Goal: Check status: Check status

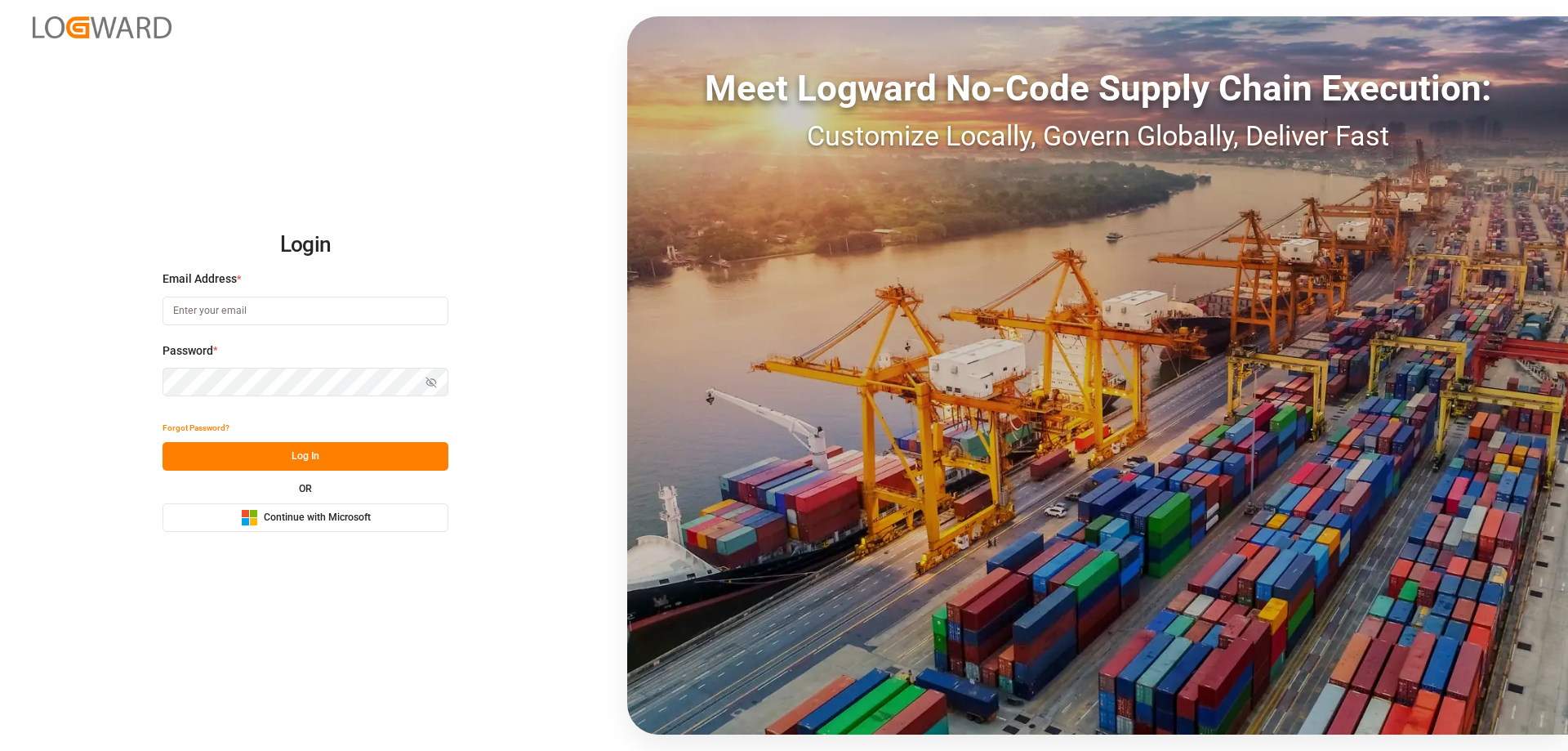
click at [313, 314] on input at bounding box center [305, 311] width 285 height 29
type input "Zachary.Glick@leschaco.com"
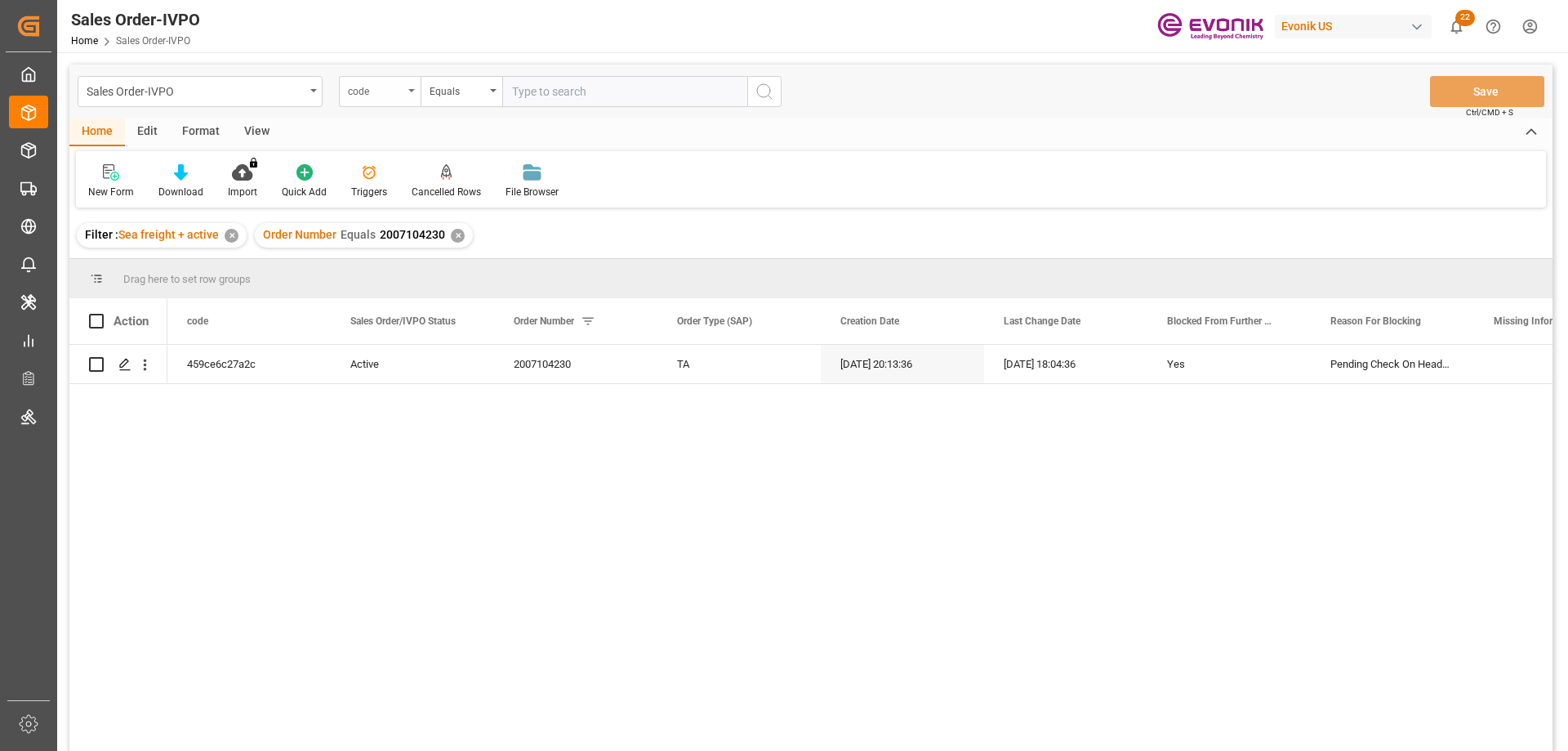
click at [413, 76] on div "code" at bounding box center [380, 92] width 81 height 31
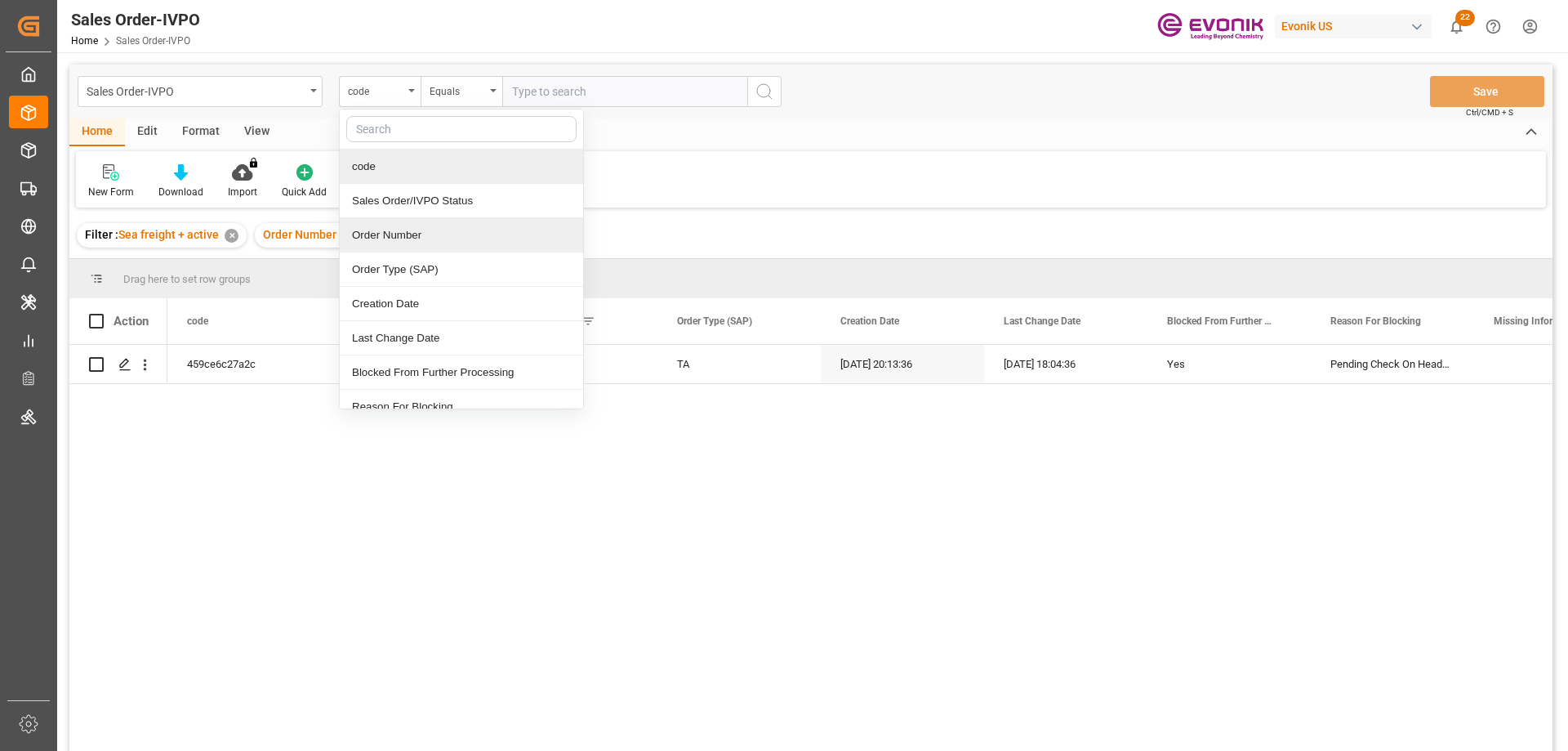
click at [390, 231] on div "Order Number" at bounding box center [461, 235] width 243 height 34
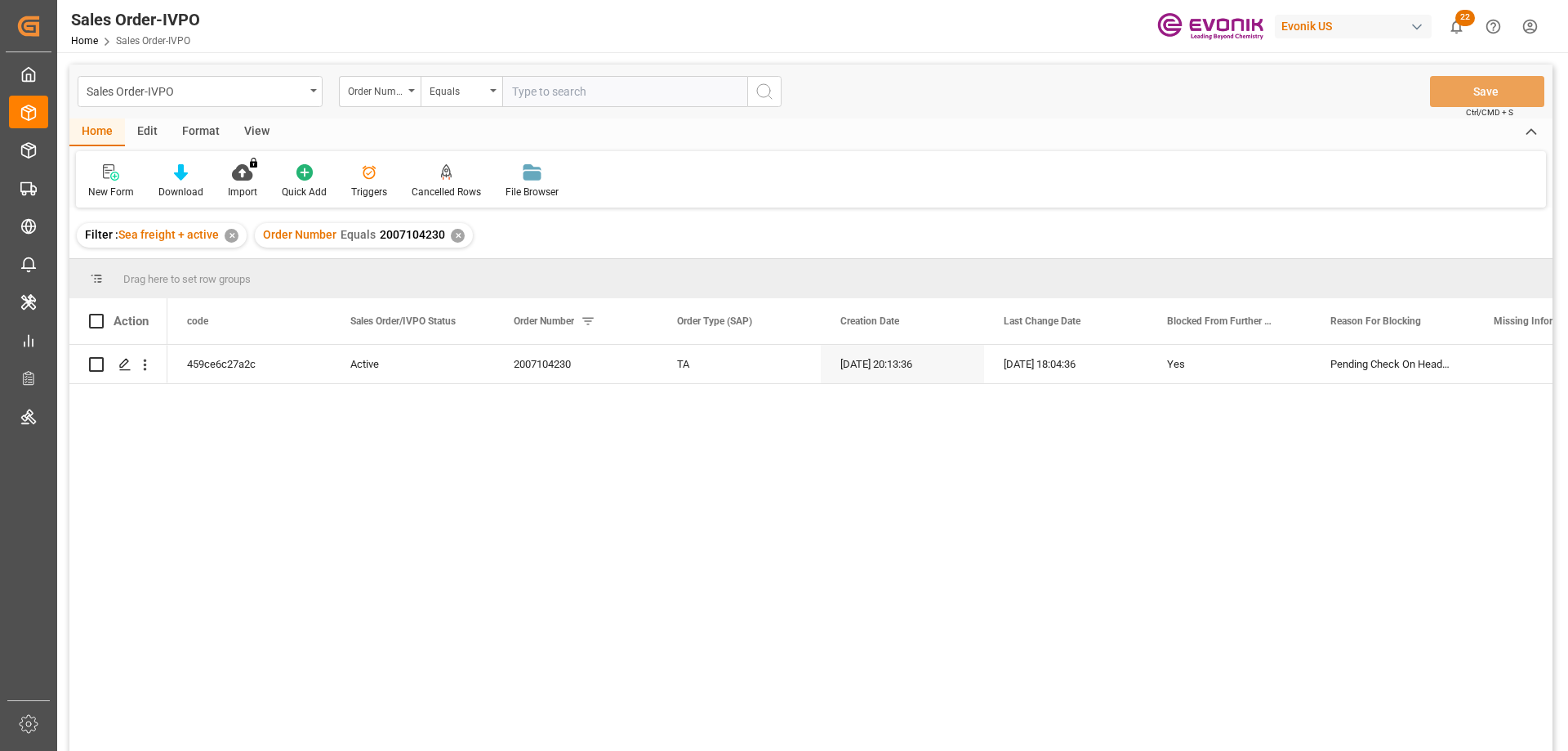
click at [535, 97] on input "text" at bounding box center [624, 92] width 245 height 31
paste input "0046453156"
type input "0046453156"
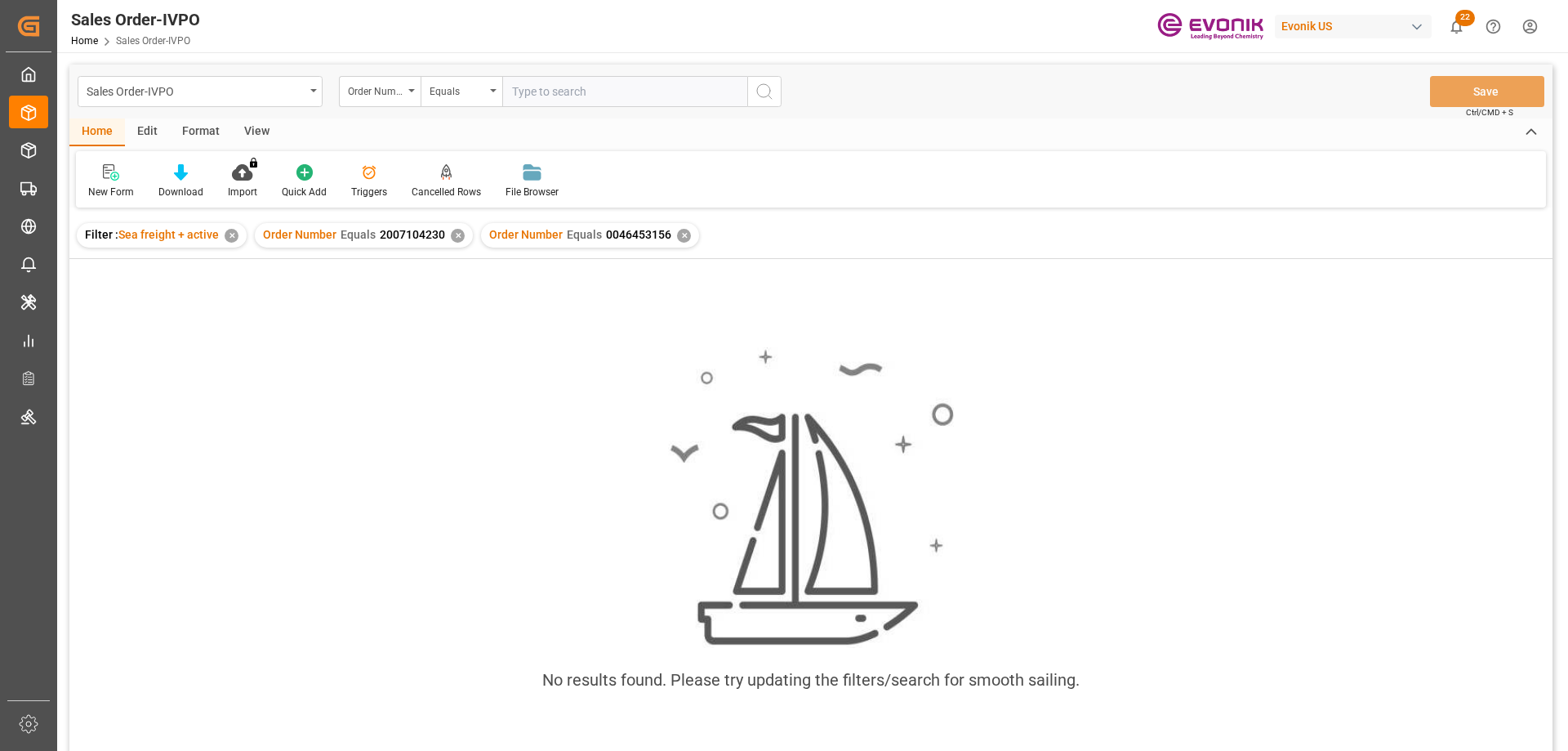
click at [451, 237] on div "✕" at bounding box center [457, 236] width 14 height 14
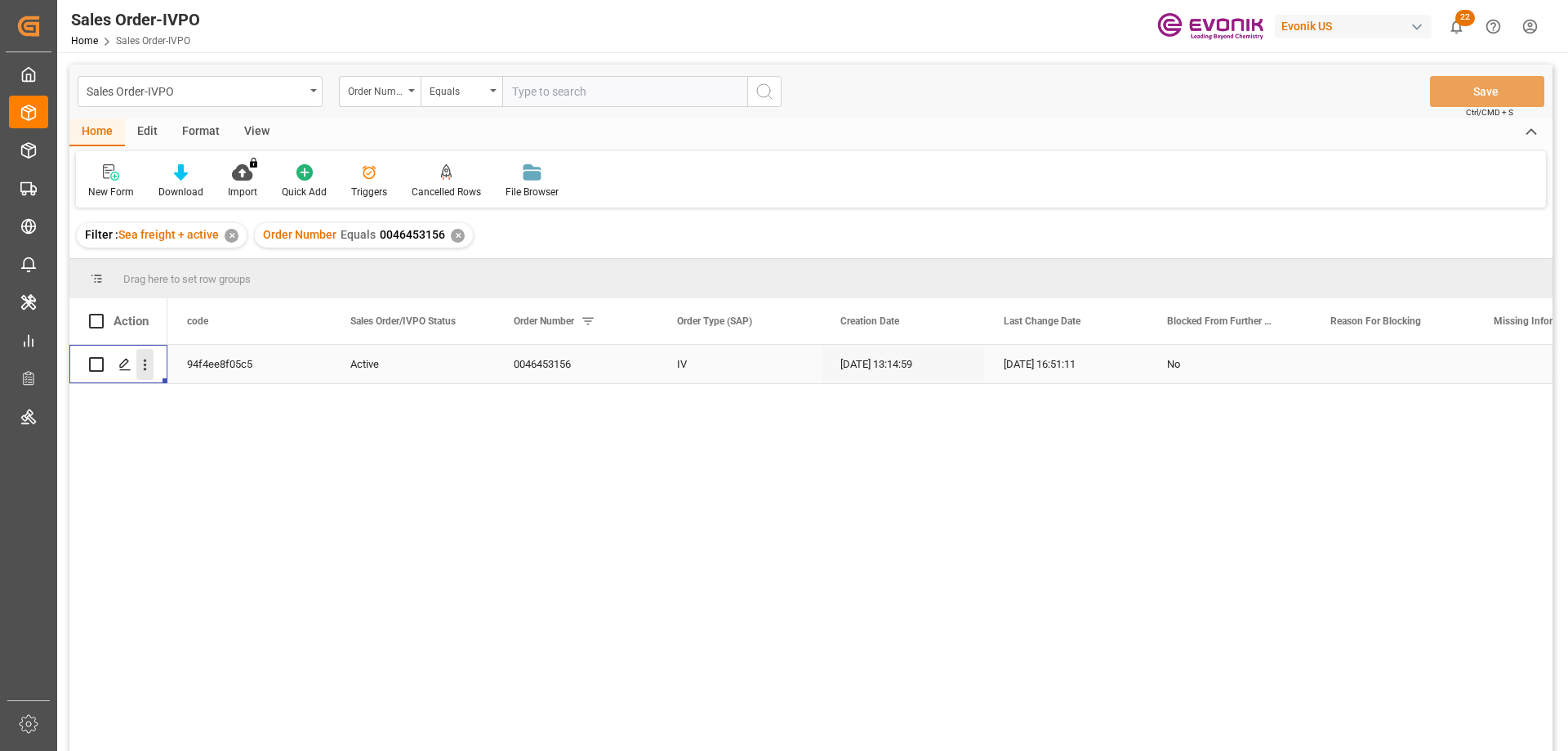
click at [146, 357] on icon "open menu" at bounding box center [145, 364] width 17 height 17
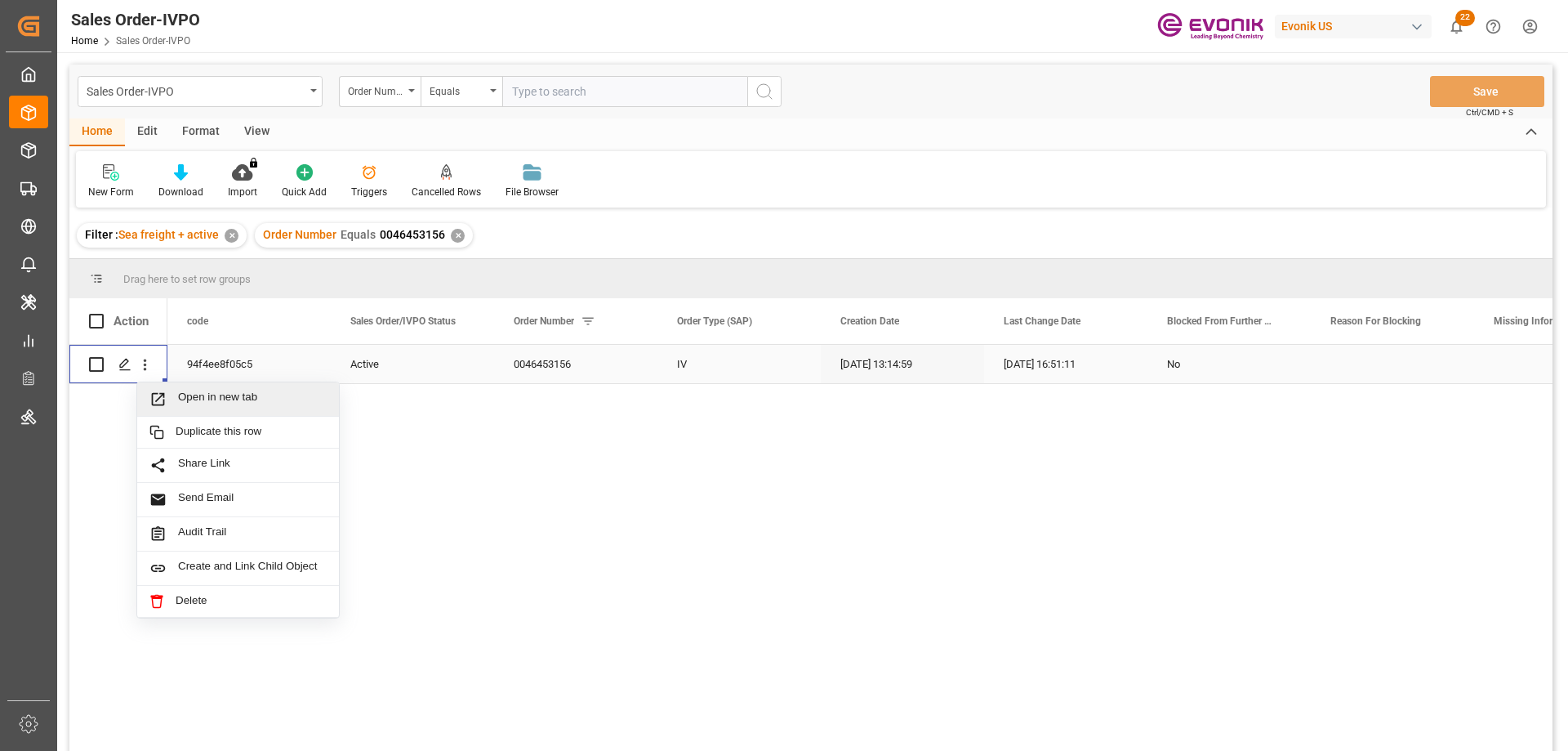
click at [207, 393] on span "Open in new tab" at bounding box center [252, 399] width 148 height 17
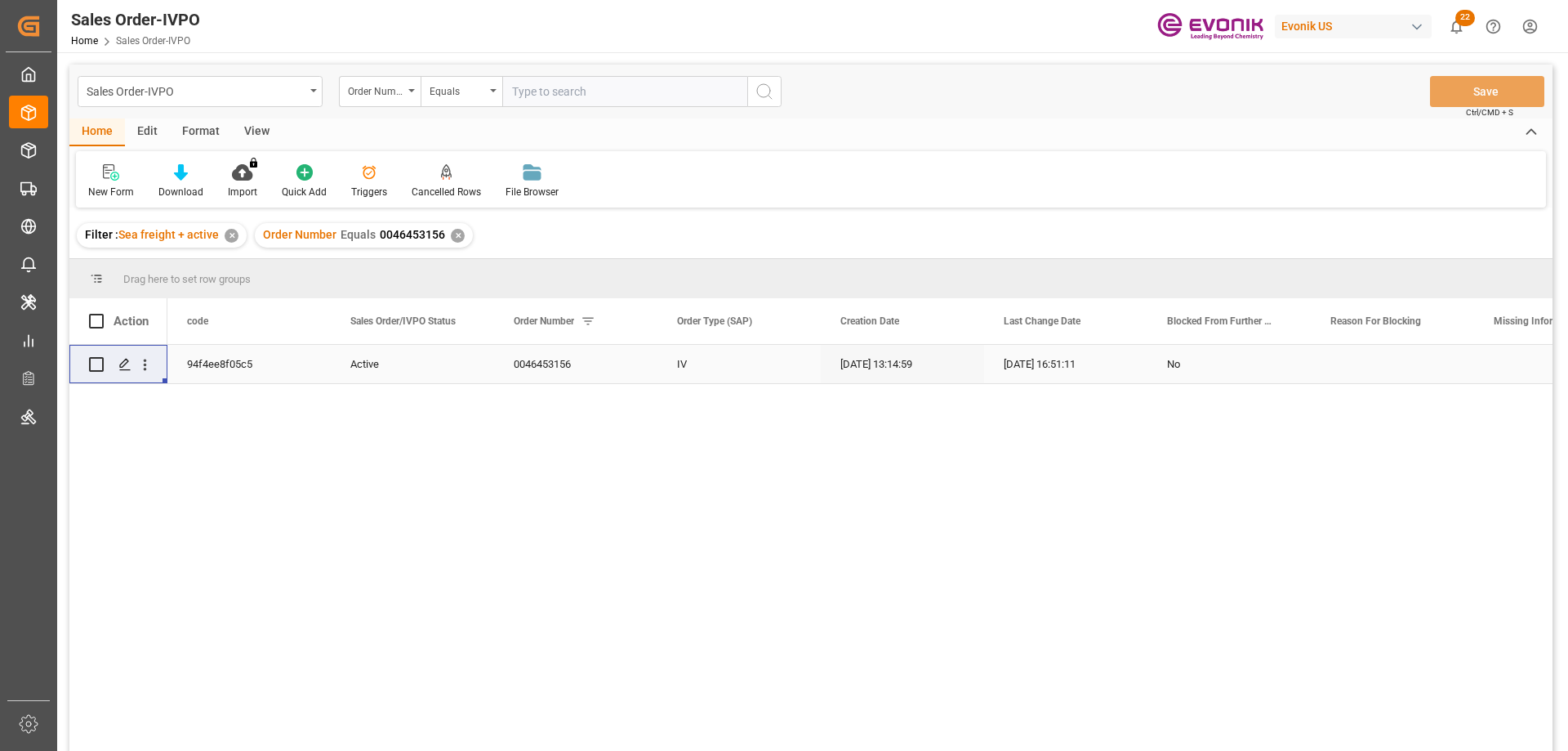
click at [636, 99] on input "text" at bounding box center [624, 92] width 245 height 31
paste input "0046453158"
type input "0046453158"
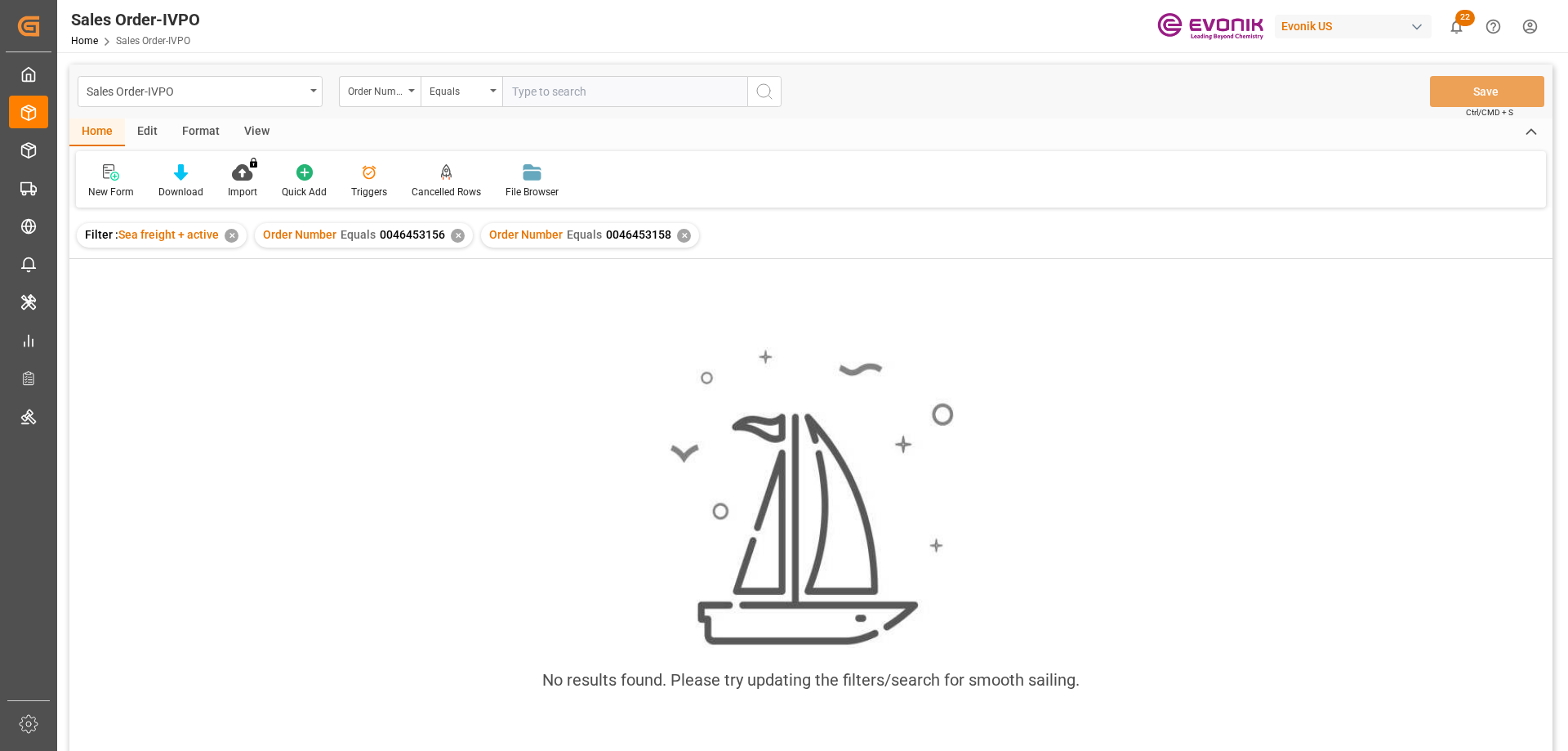
click at [452, 240] on div "✕" at bounding box center [457, 236] width 14 height 14
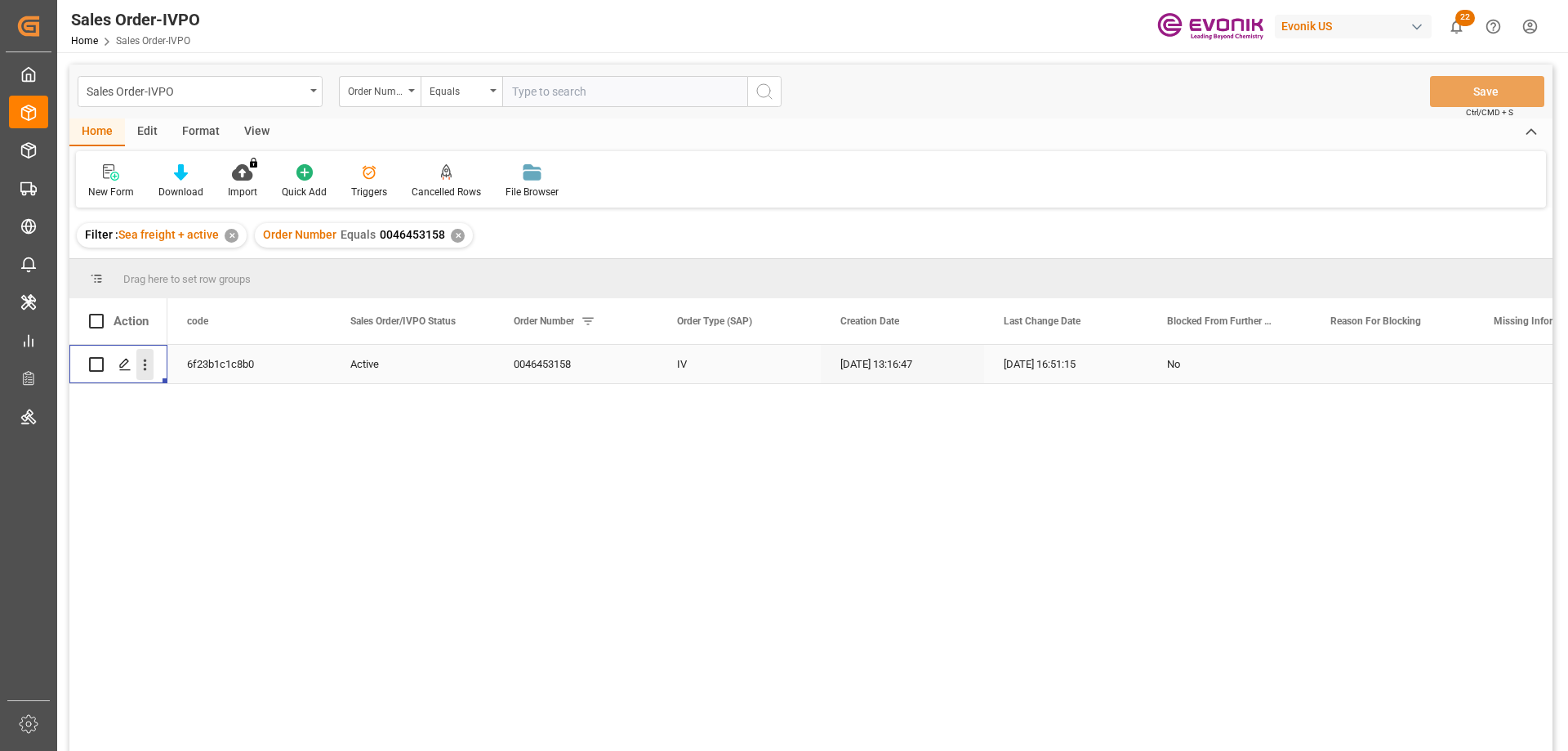
click at [144, 359] on icon "open menu" at bounding box center [145, 364] width 17 height 17
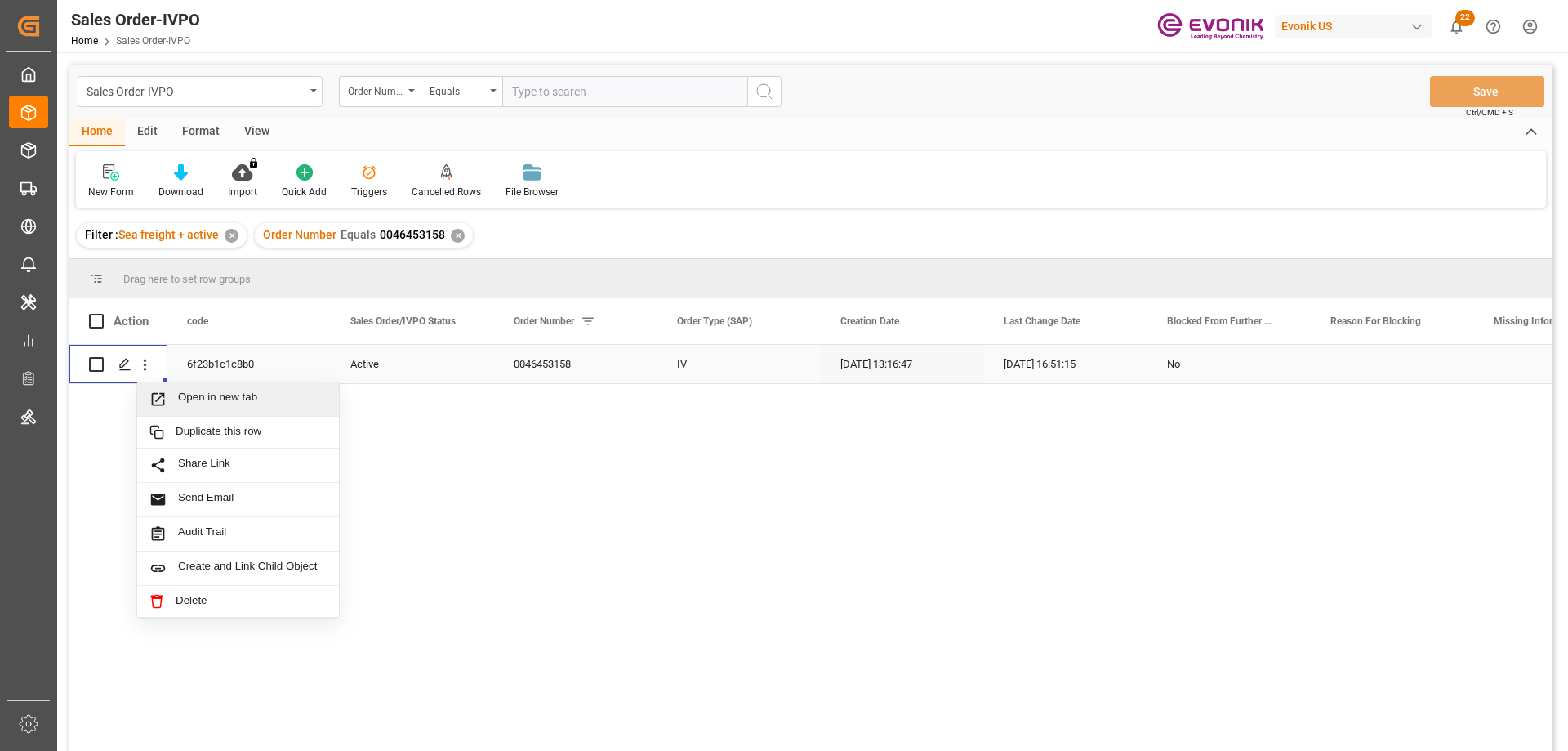
click at [205, 406] on span "Open in new tab" at bounding box center [252, 399] width 148 height 17
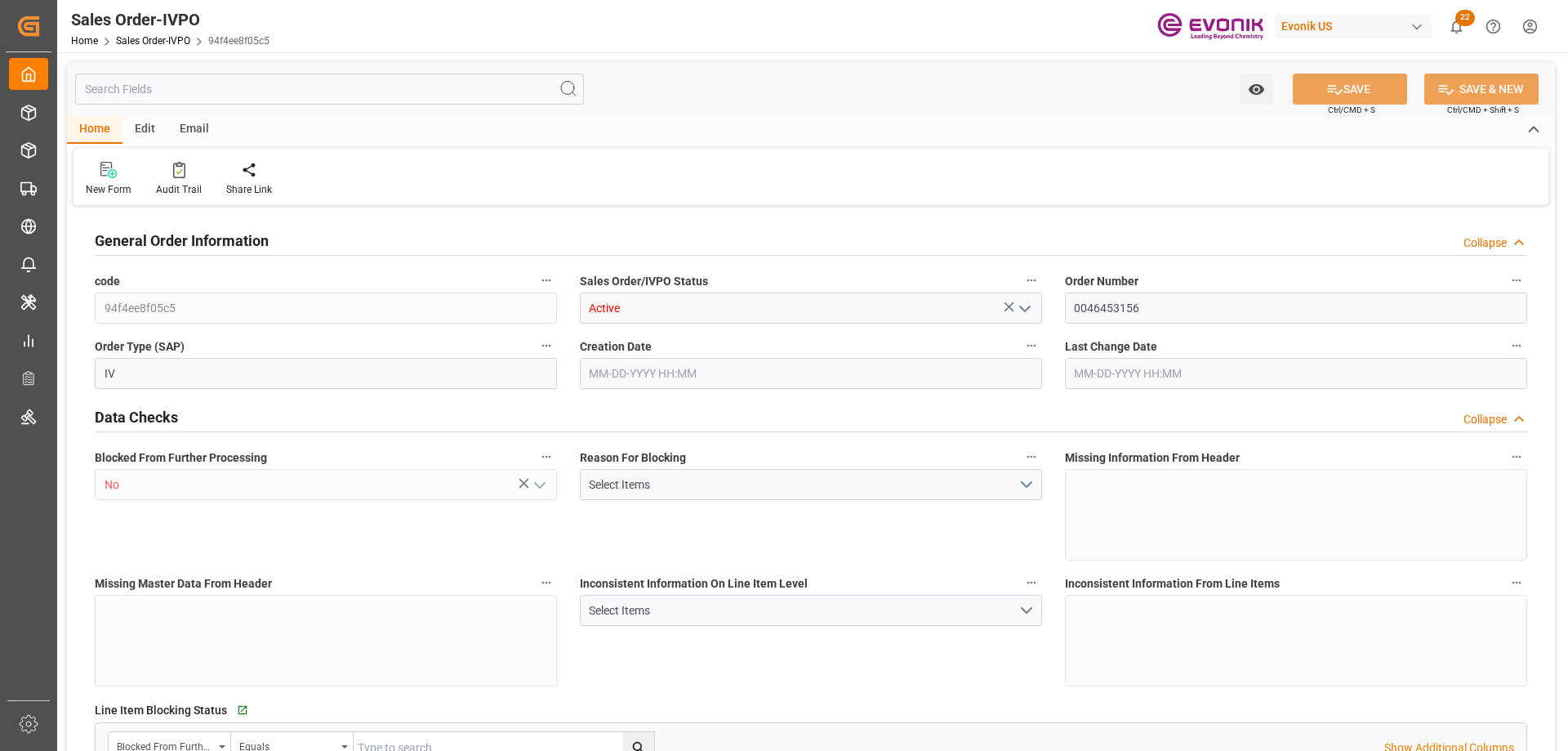
type input "INNSA"
type input "0"
type input "1"
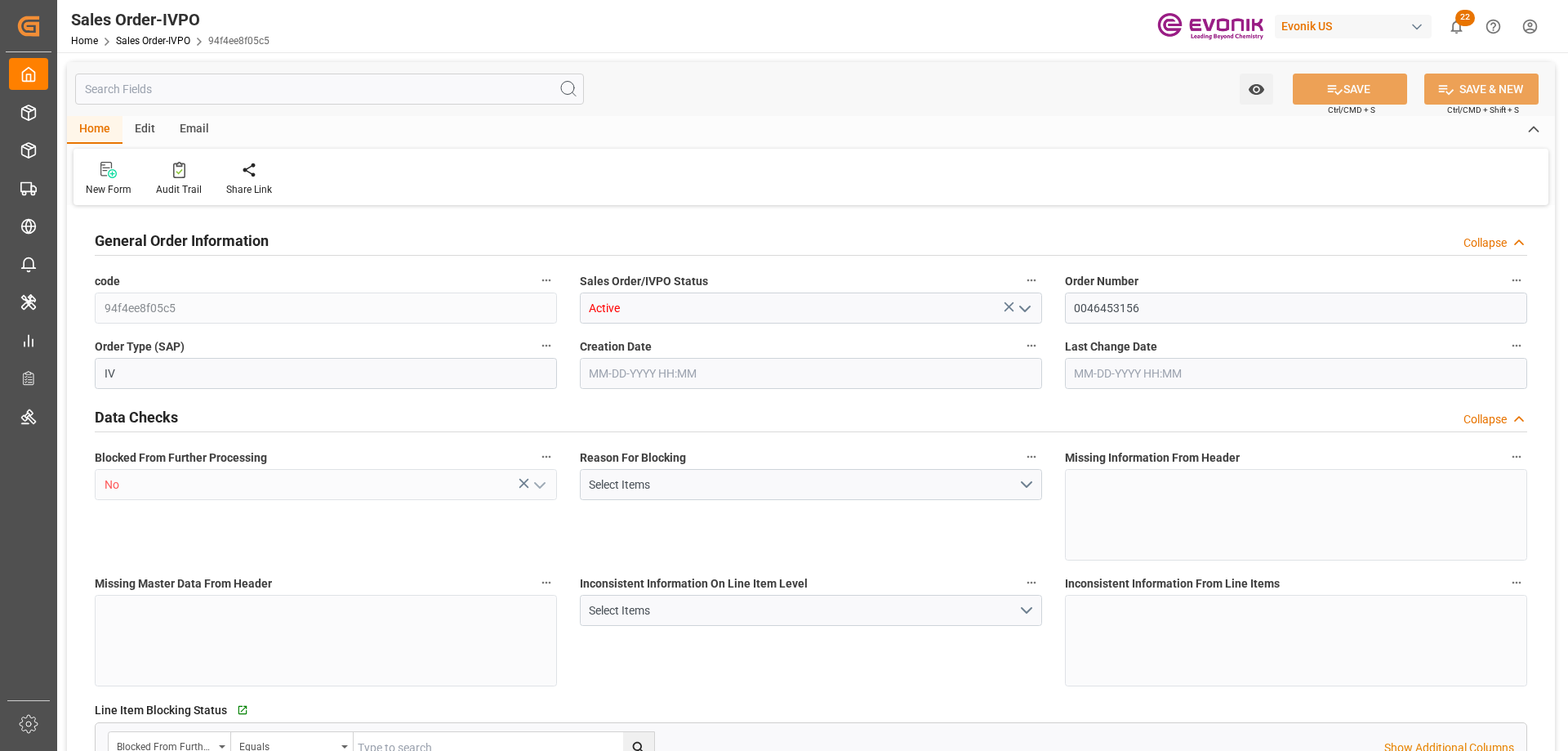
type input "16200"
type input "26.4204"
type input "17000"
type input "30"
type input "[DATE] 13:14"
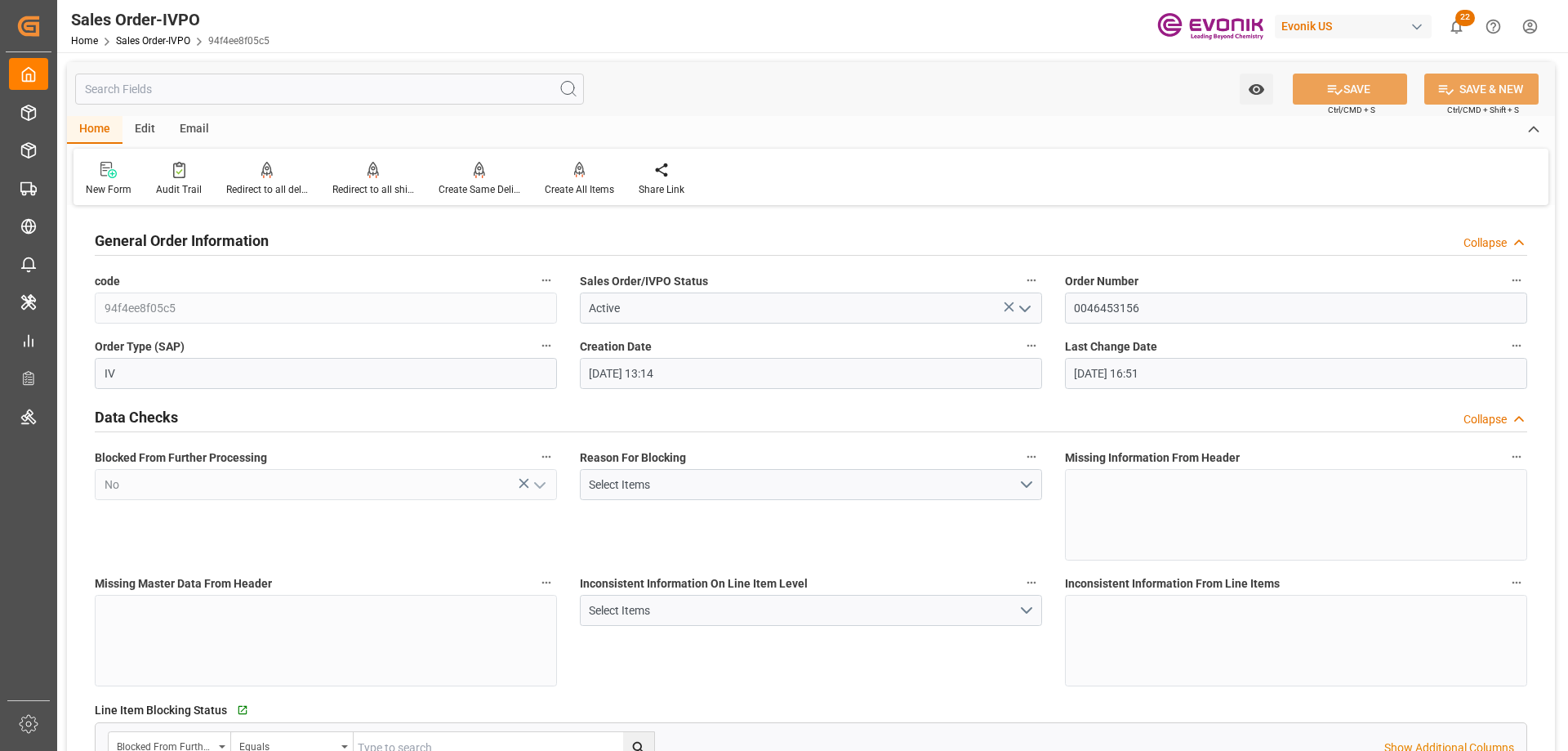
type input "[DATE] 16:51"
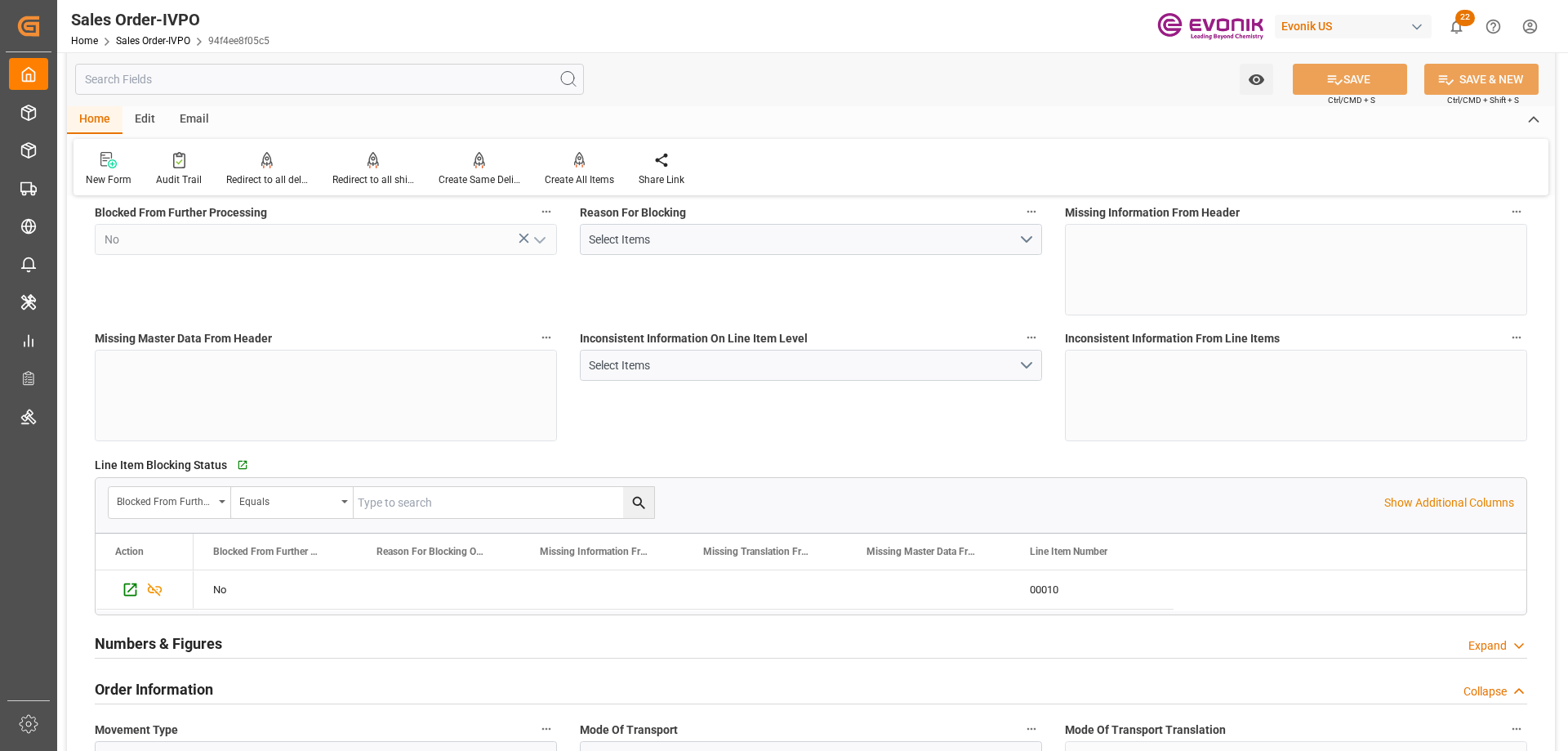
scroll to position [491, 0]
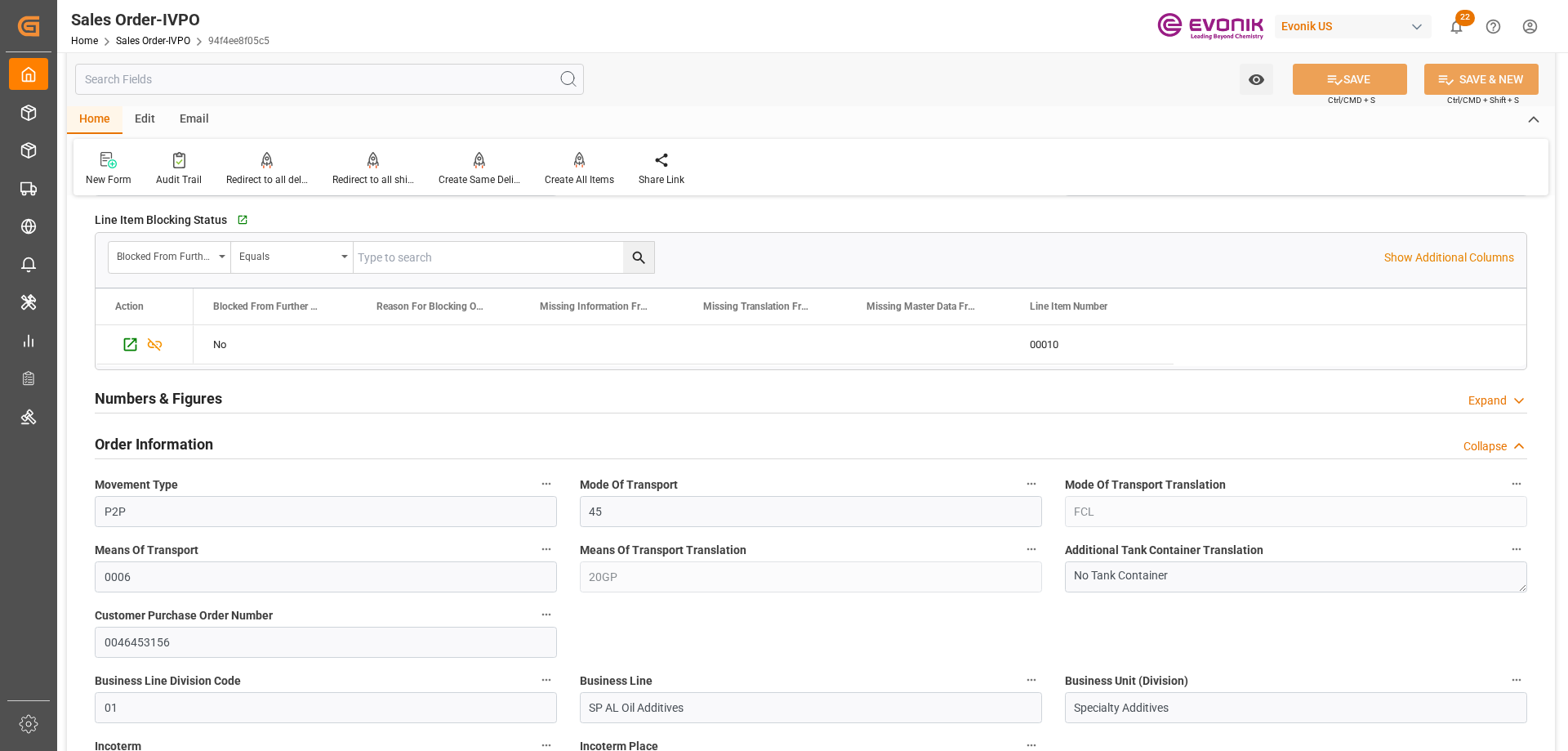
click at [313, 75] on input "text" at bounding box center [330, 79] width 509 height 31
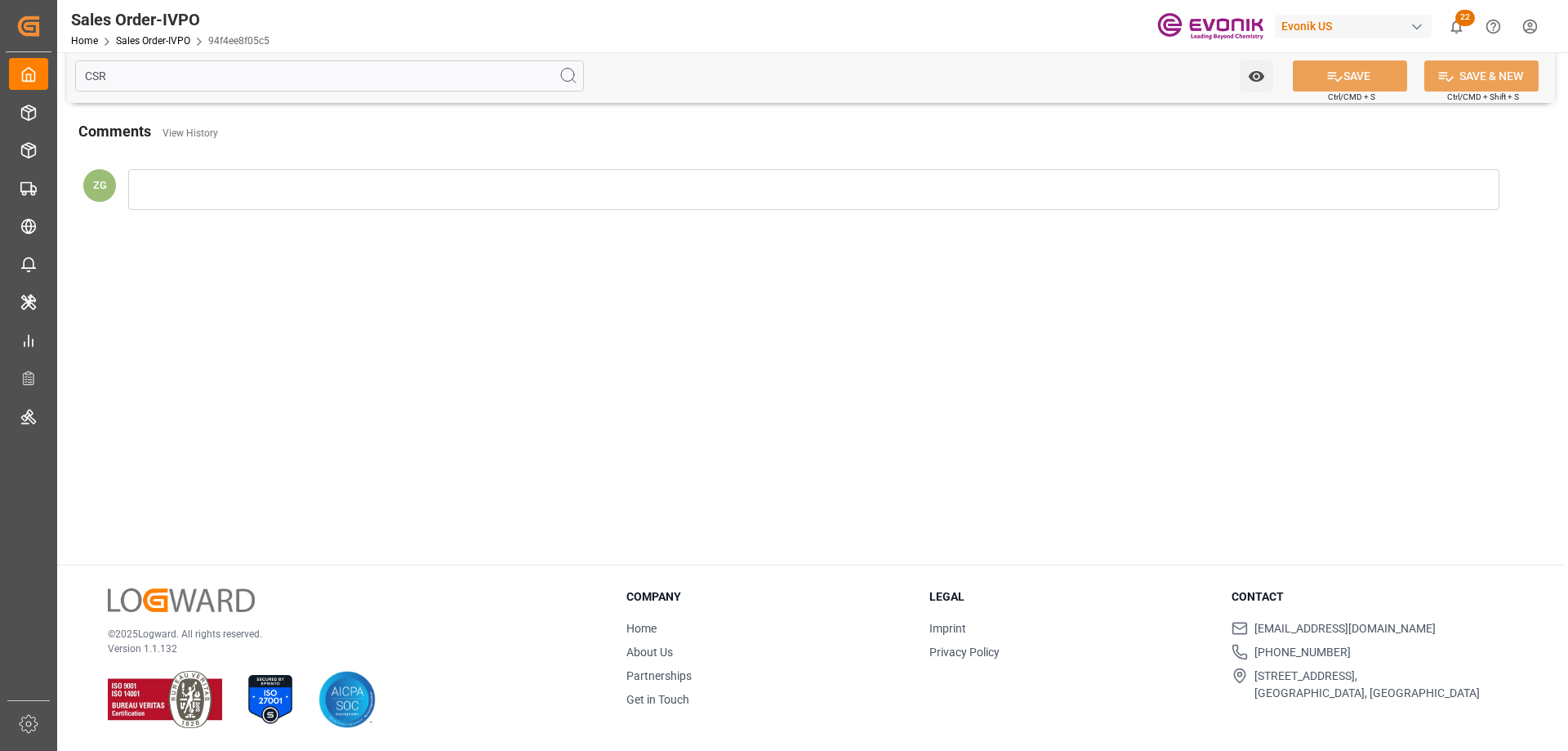
scroll to position [0, 0]
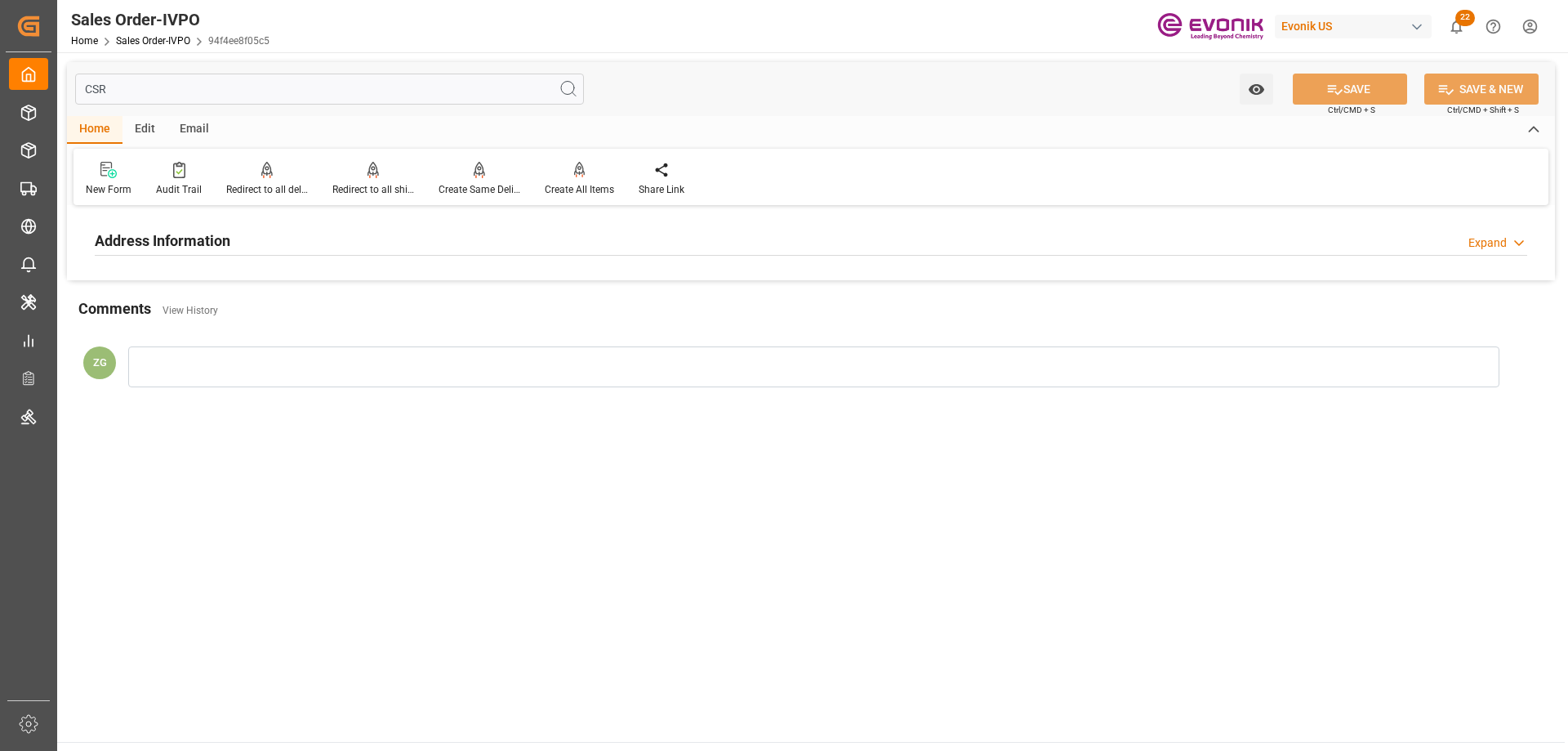
type input "CSR"
click at [199, 245] on h2 "Address Information" at bounding box center [163, 241] width 136 height 22
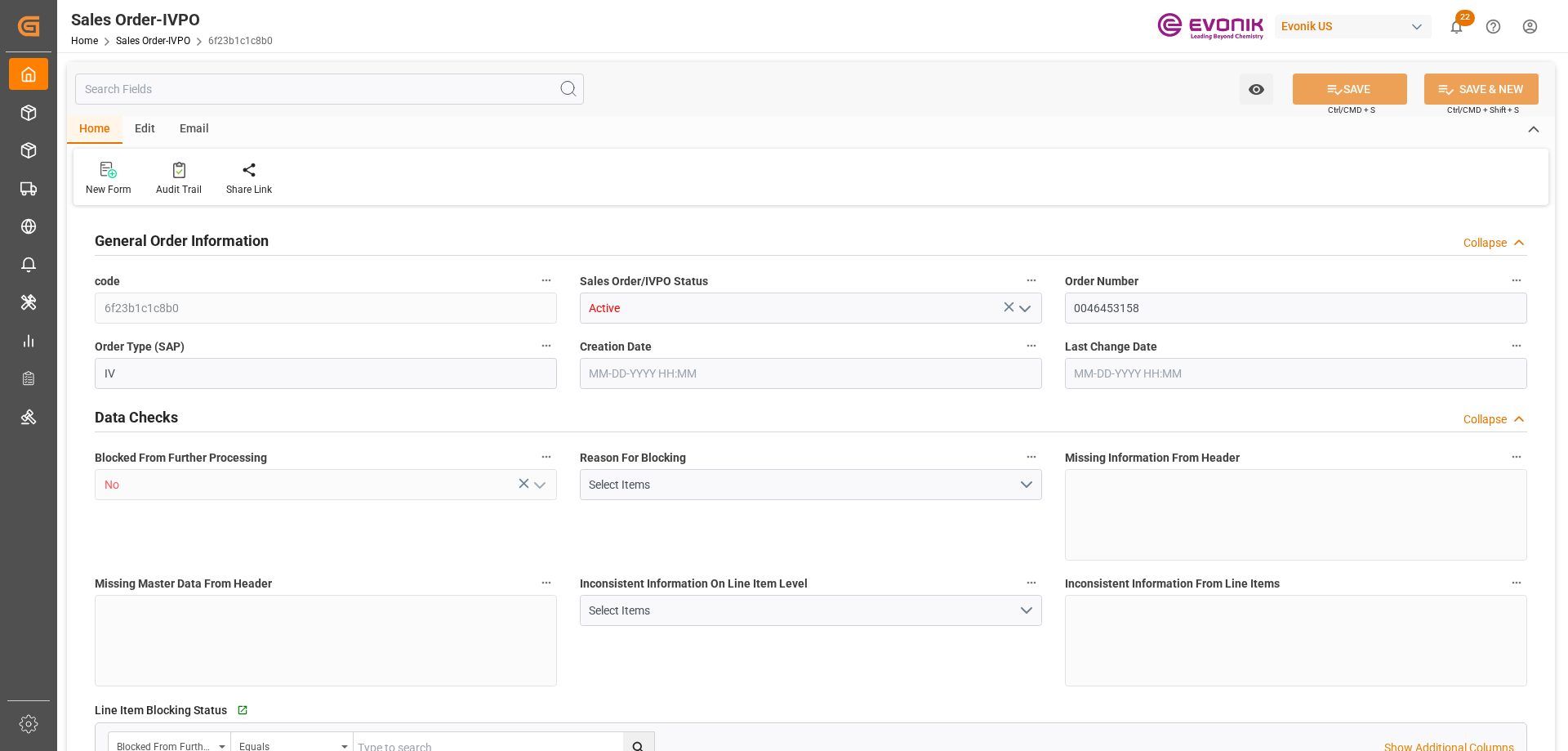
type input "INNSA"
type input "0"
type input "1"
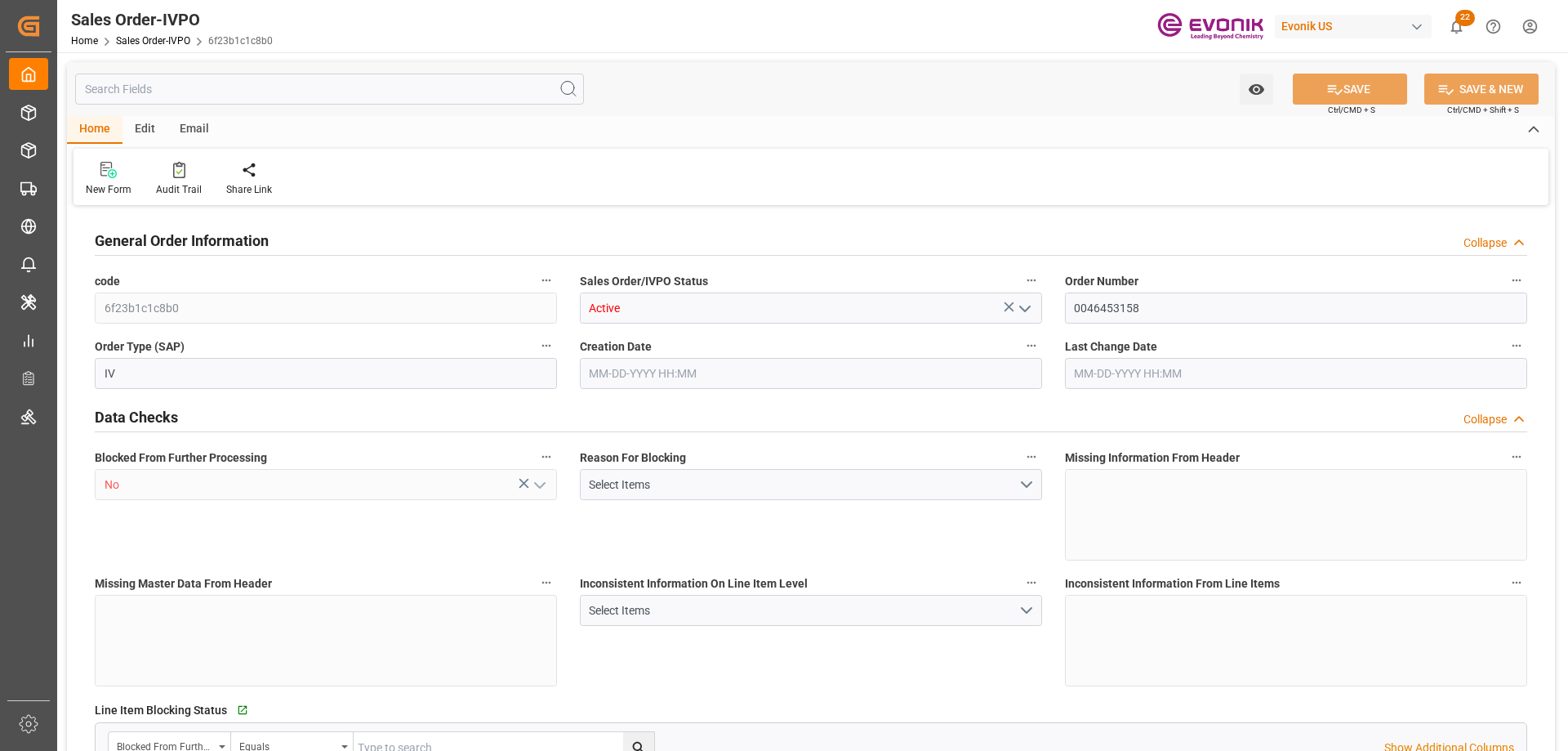
type input "16200"
type input "26.4204"
type input "17000"
type input "30"
type input "05-15-2025 13:16"
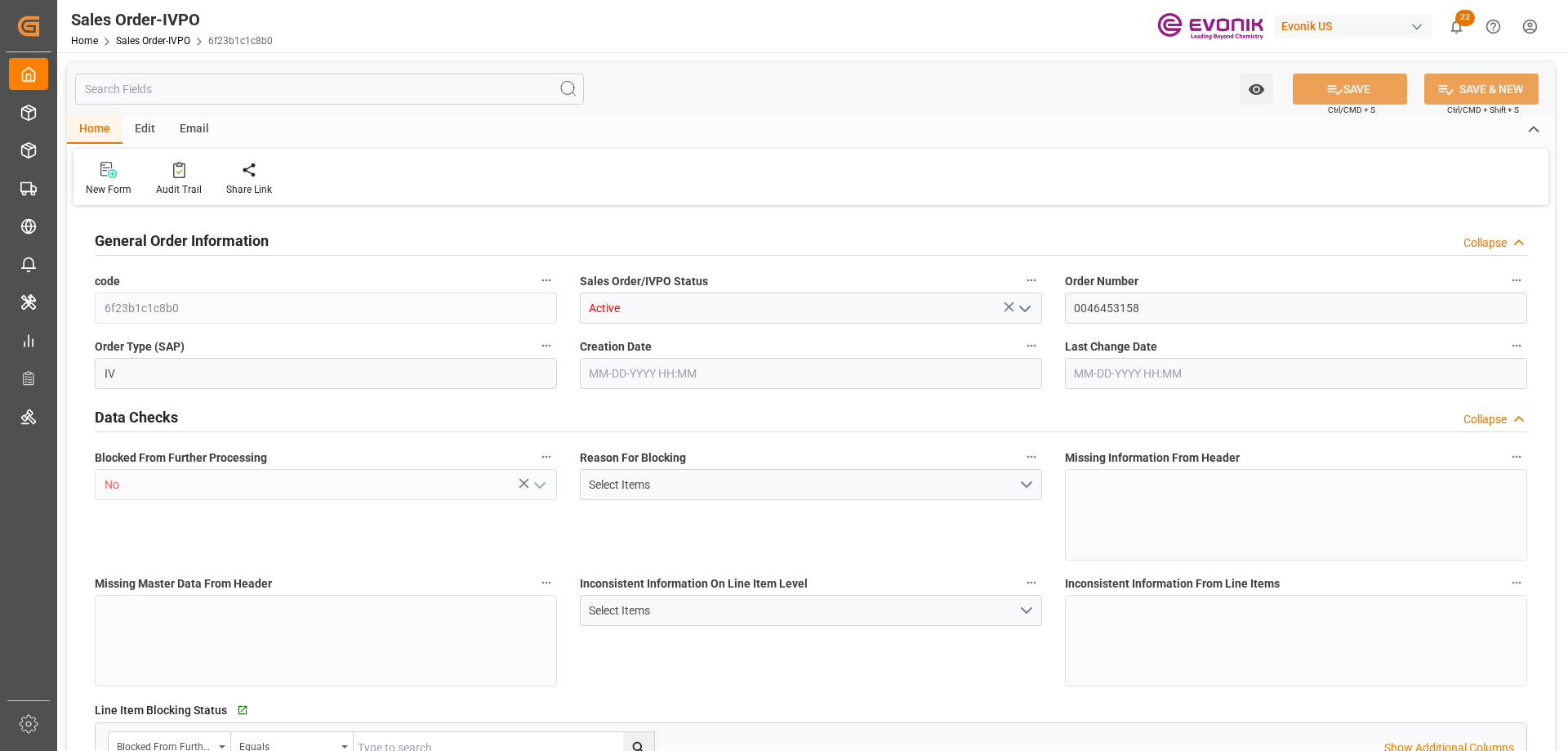
type input "[DATE] 16:51"
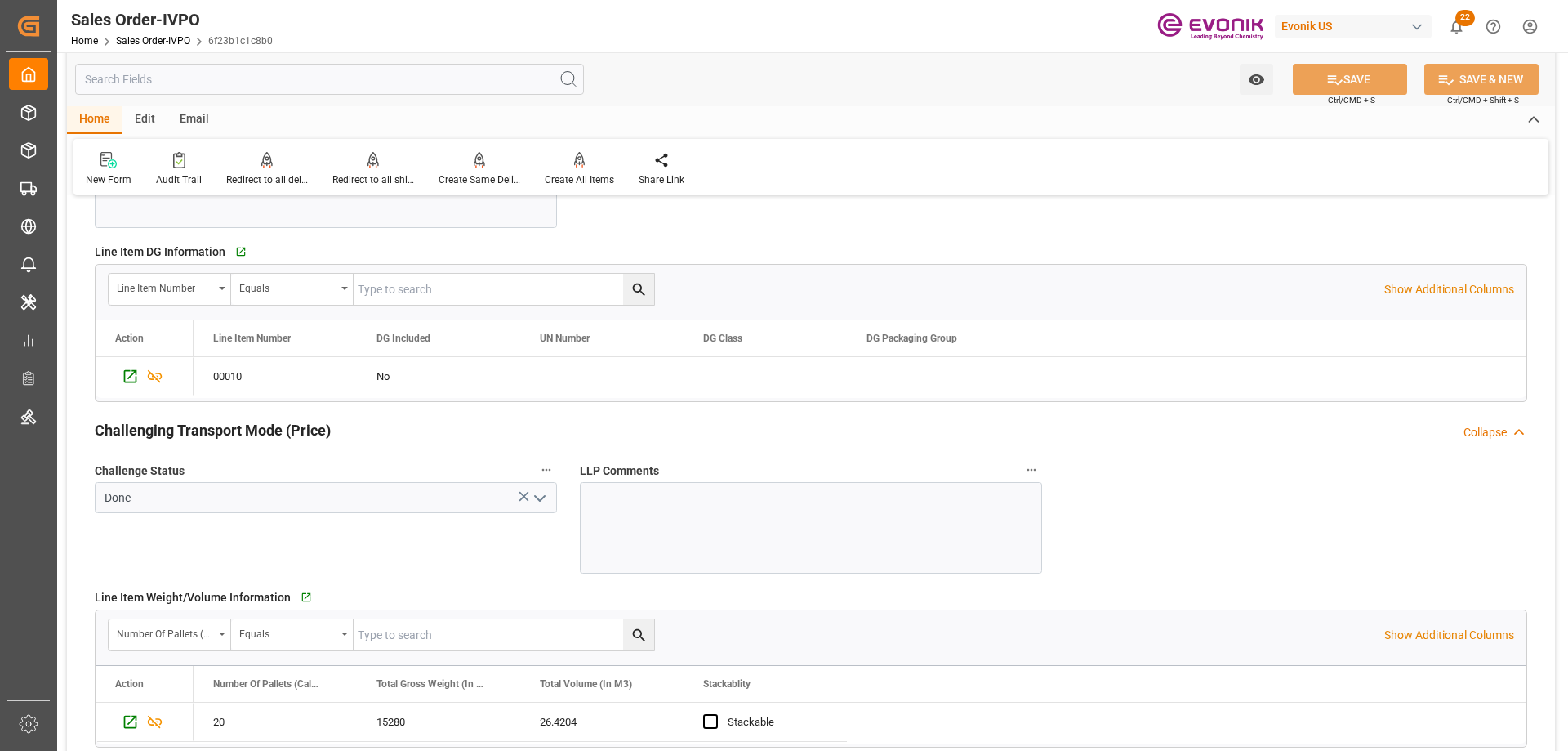
scroll to position [2125, 0]
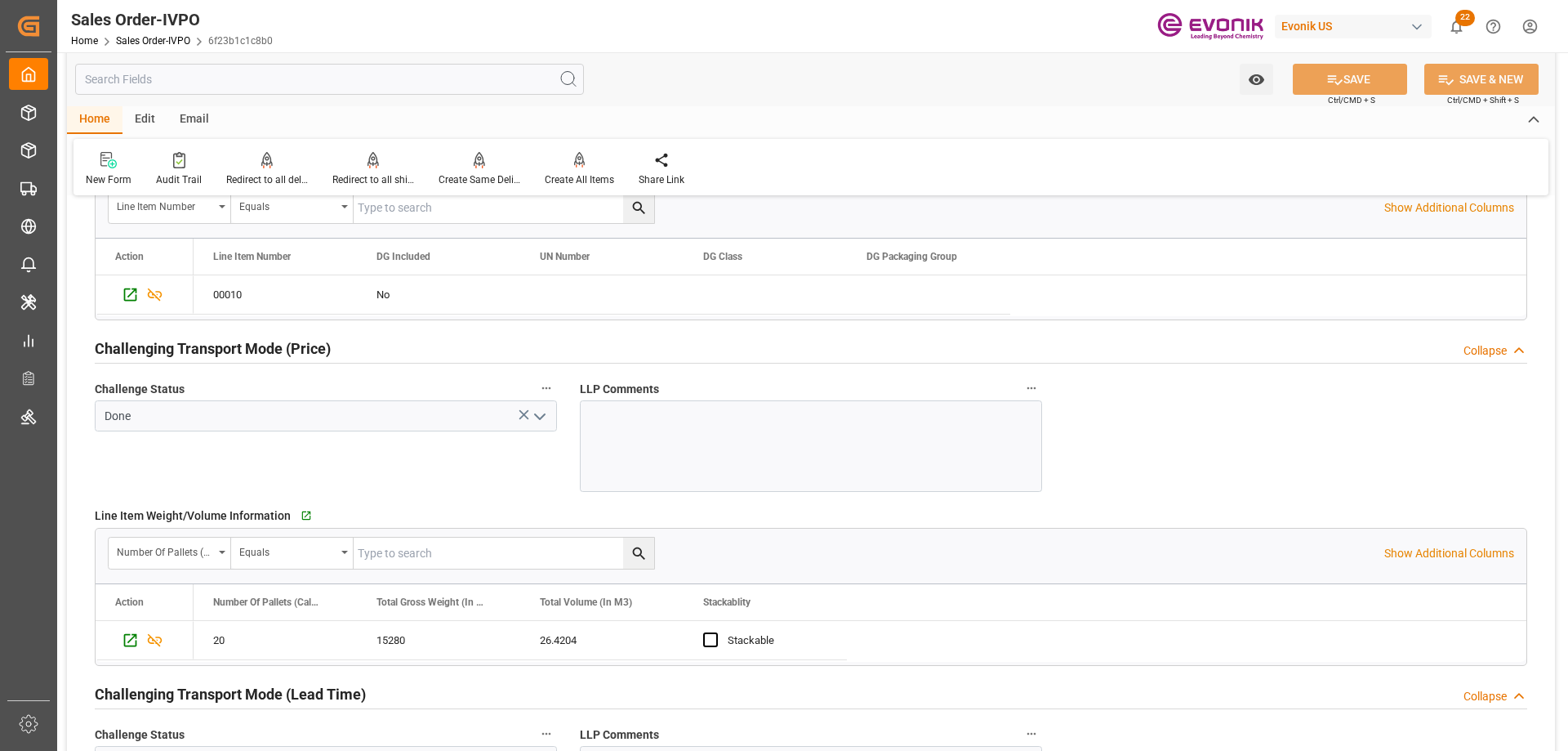
click at [320, 87] on input "text" at bounding box center [330, 79] width 509 height 31
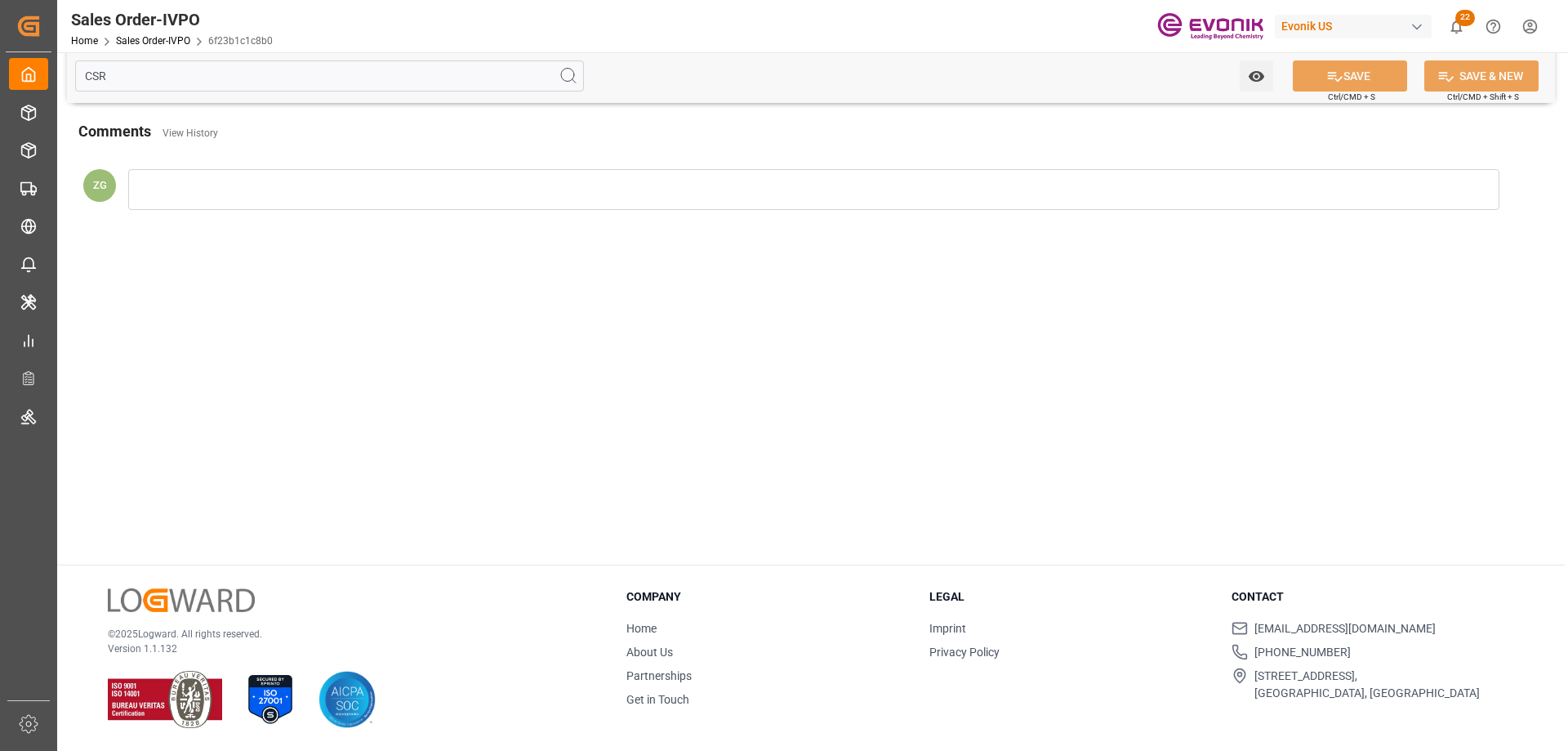
scroll to position [0, 0]
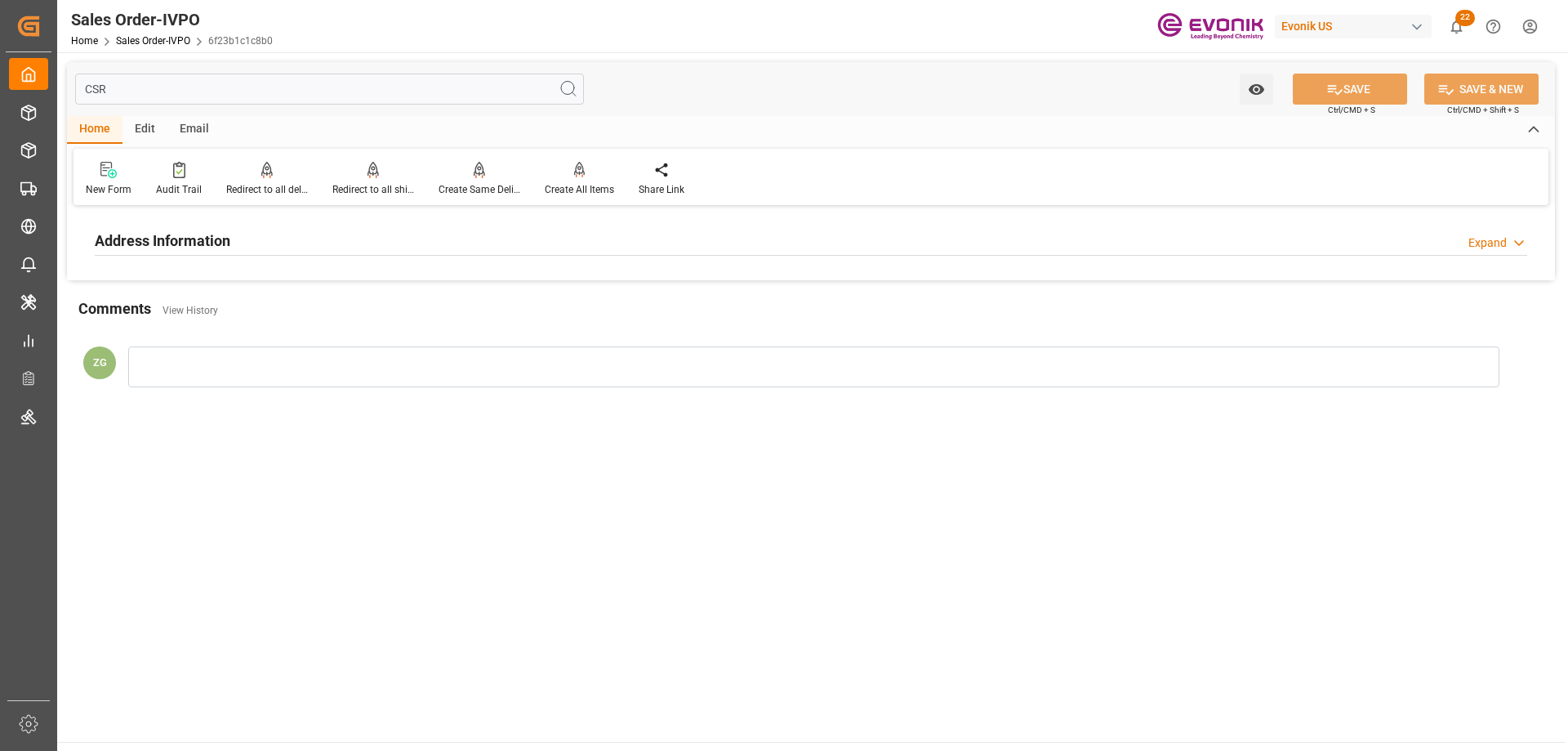
type input "CSR"
click at [175, 253] on div "Address Information" at bounding box center [163, 239] width 136 height 31
